Goal: Task Accomplishment & Management: Use online tool/utility

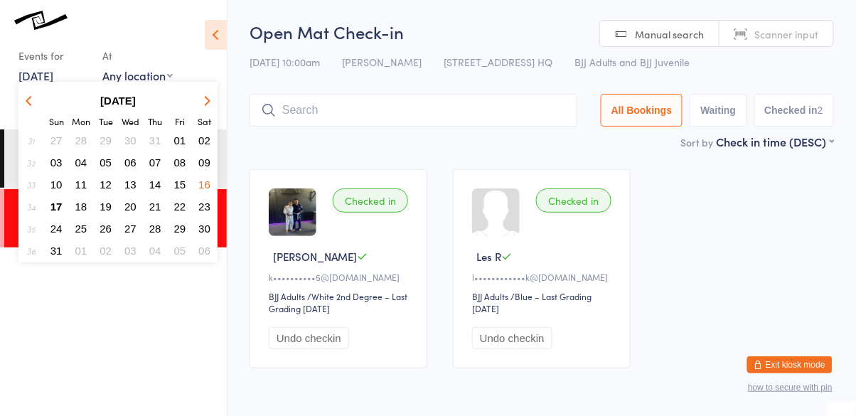
click at [64, 207] on button "17" at bounding box center [57, 206] width 22 height 19
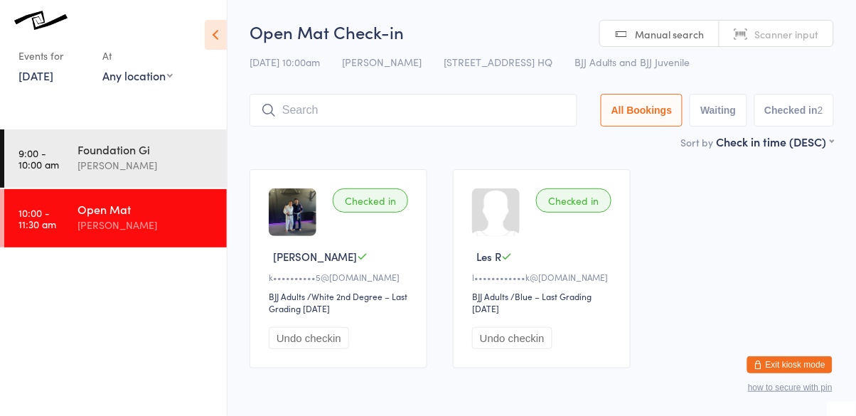
click at [53, 68] on link "[DATE]" at bounding box center [35, 76] width 35 height 16
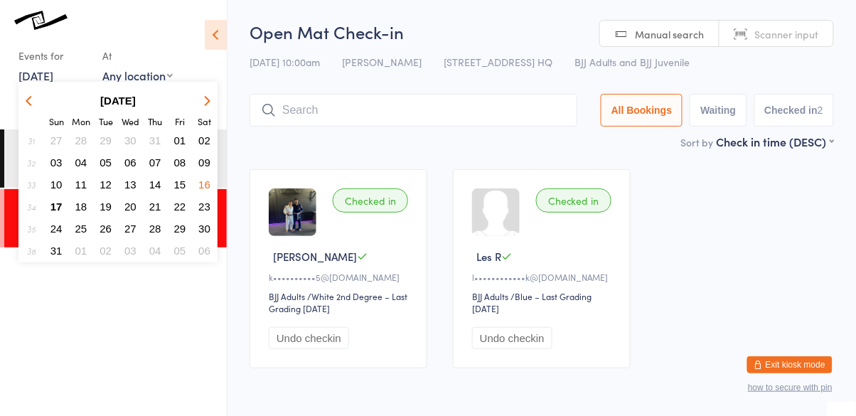
click at [85, 209] on span "18" at bounding box center [81, 207] width 12 height 12
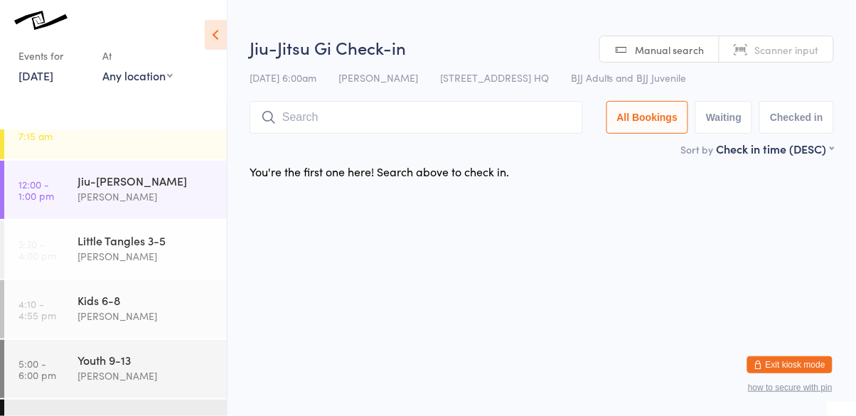
click at [2, 149] on div at bounding box center [2, 130] width 4 height 58
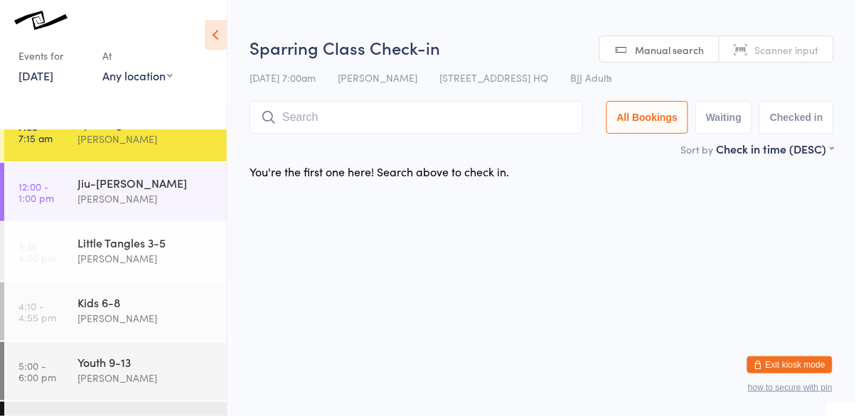
click at [2, 151] on div at bounding box center [2, 132] width 4 height 58
click at [853, 177] on ui-view "Sparring Class Check-in [DATE] 7:00am [PERSON_NAME] [STREET_ADDRESS] HQ BJJ Adu…" at bounding box center [542, 111] width 629 height 151
click at [853, 176] on ui-view "Sparring Class Check-in [DATE] 7:00am [PERSON_NAME] [STREET_ADDRESS] HQ BJJ Adu…" at bounding box center [542, 111] width 629 height 151
click at [853, 177] on ui-view "Sparring Class Check-in [DATE] 7:00am [PERSON_NAME] [STREET_ADDRESS] HQ BJJ Adu…" at bounding box center [542, 111] width 629 height 151
click at [851, 178] on ui-view "Sparring Class Check-in [DATE] 7:00am [PERSON_NAME] [STREET_ADDRESS] HQ BJJ Adu…" at bounding box center [542, 111] width 629 height 151
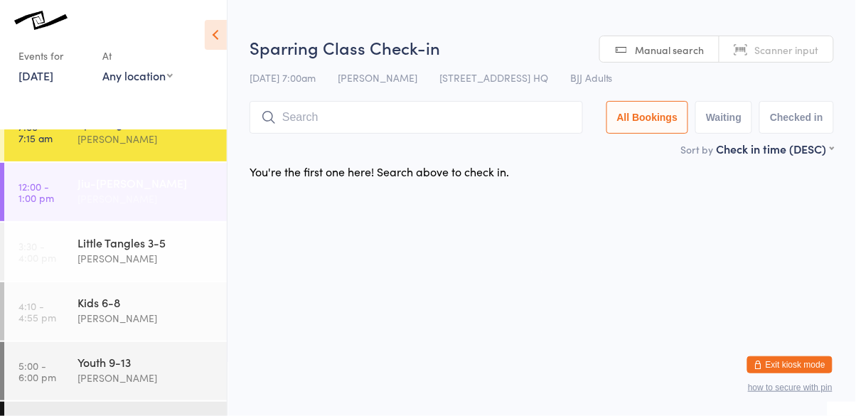
click at [73, 200] on link "12:00 - 1:00 pm Jiu-Jitsu Gi [PERSON_NAME]" at bounding box center [115, 192] width 223 height 58
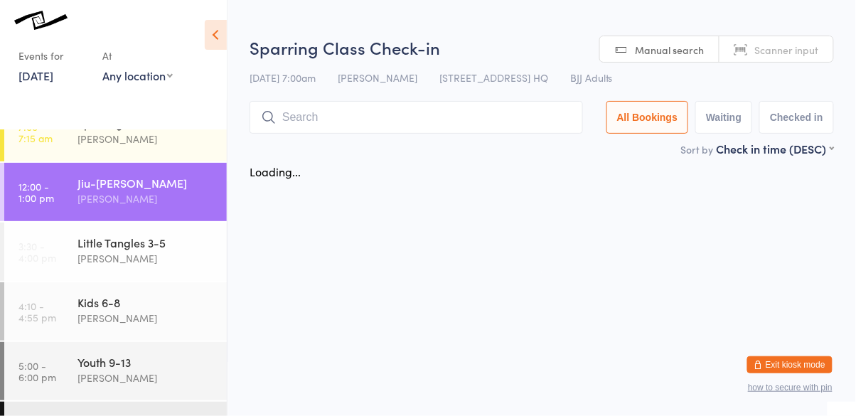
click at [850, 177] on ui-view "Sparring Class Check-in [DATE] 7:00am [PERSON_NAME] [STREET_ADDRESS] HQ BJJ Adu…" at bounding box center [542, 111] width 629 height 151
click at [849, 177] on ui-view "Sparring Class Check-in [DATE] 7:00am [PERSON_NAME] [STREET_ADDRESS] HQ BJJ Adu…" at bounding box center [542, 111] width 629 height 151
